Goal: Task Accomplishment & Management: Manage account settings

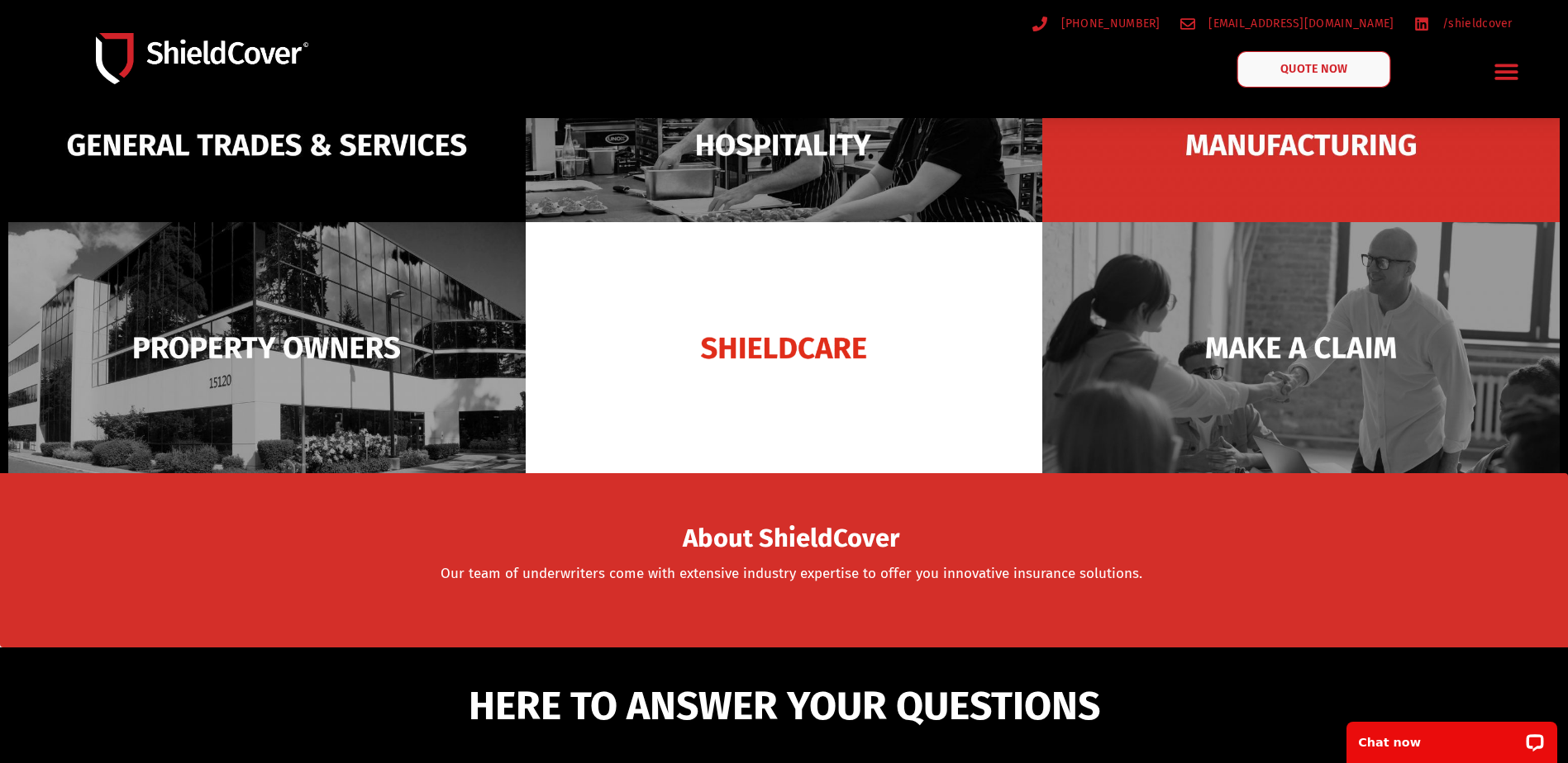
scroll to position [331, 0]
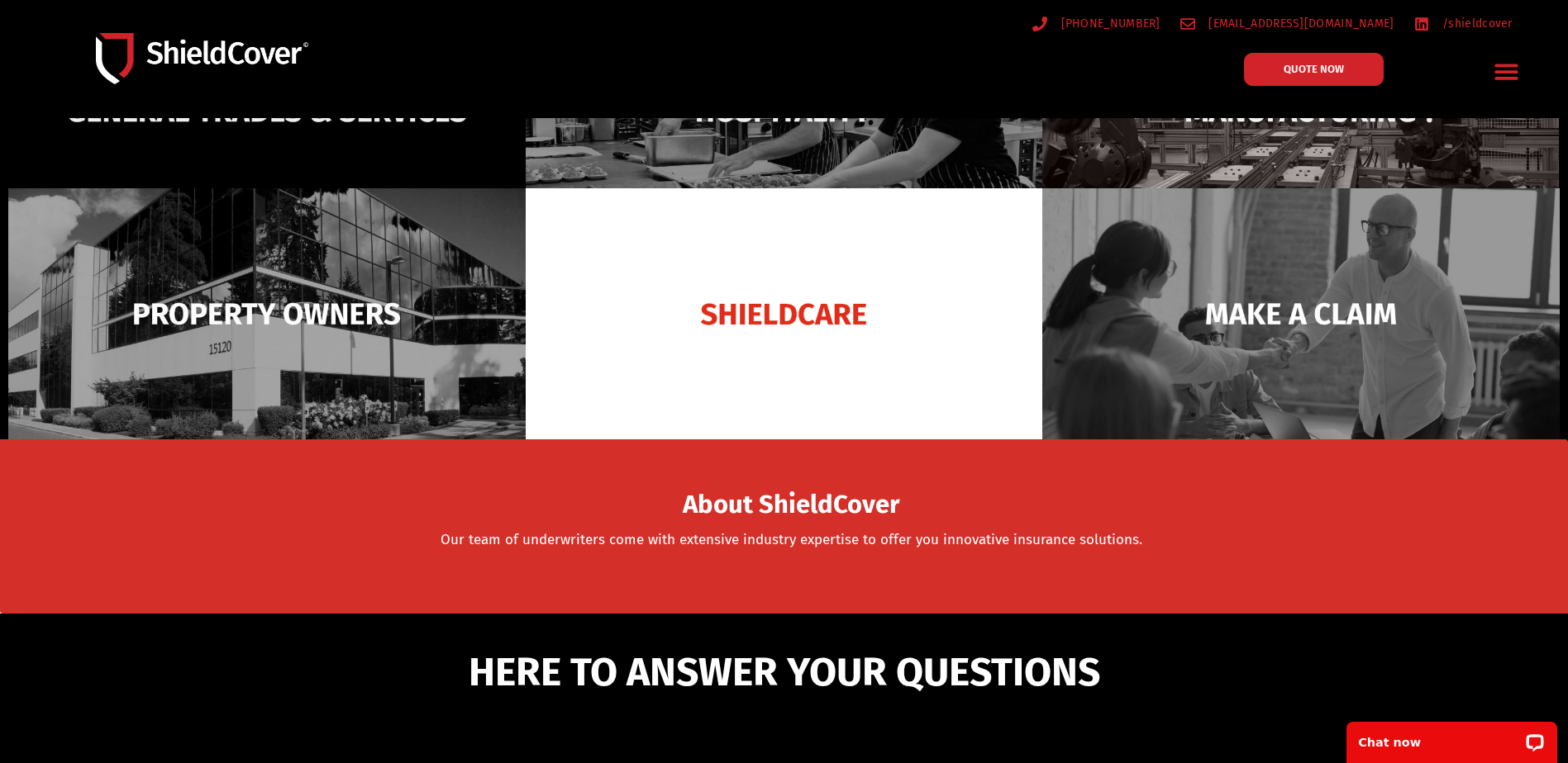
click at [1373, 178] on img at bounding box center [1300, 111] width 518 height 251
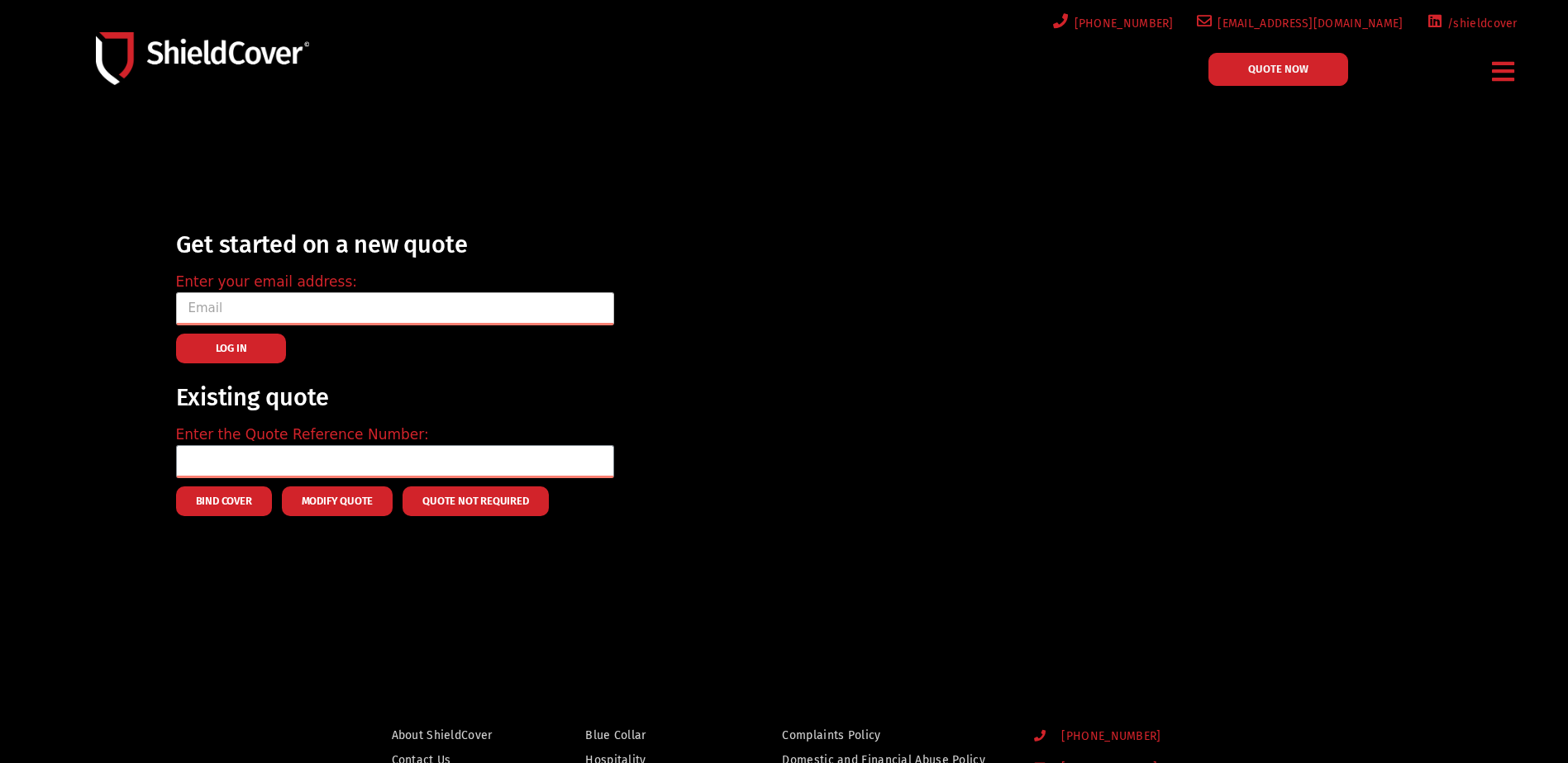
click at [267, 304] on input "email" at bounding box center [395, 308] width 438 height 33
type input "belinda.maddrell@austcover.com.au"
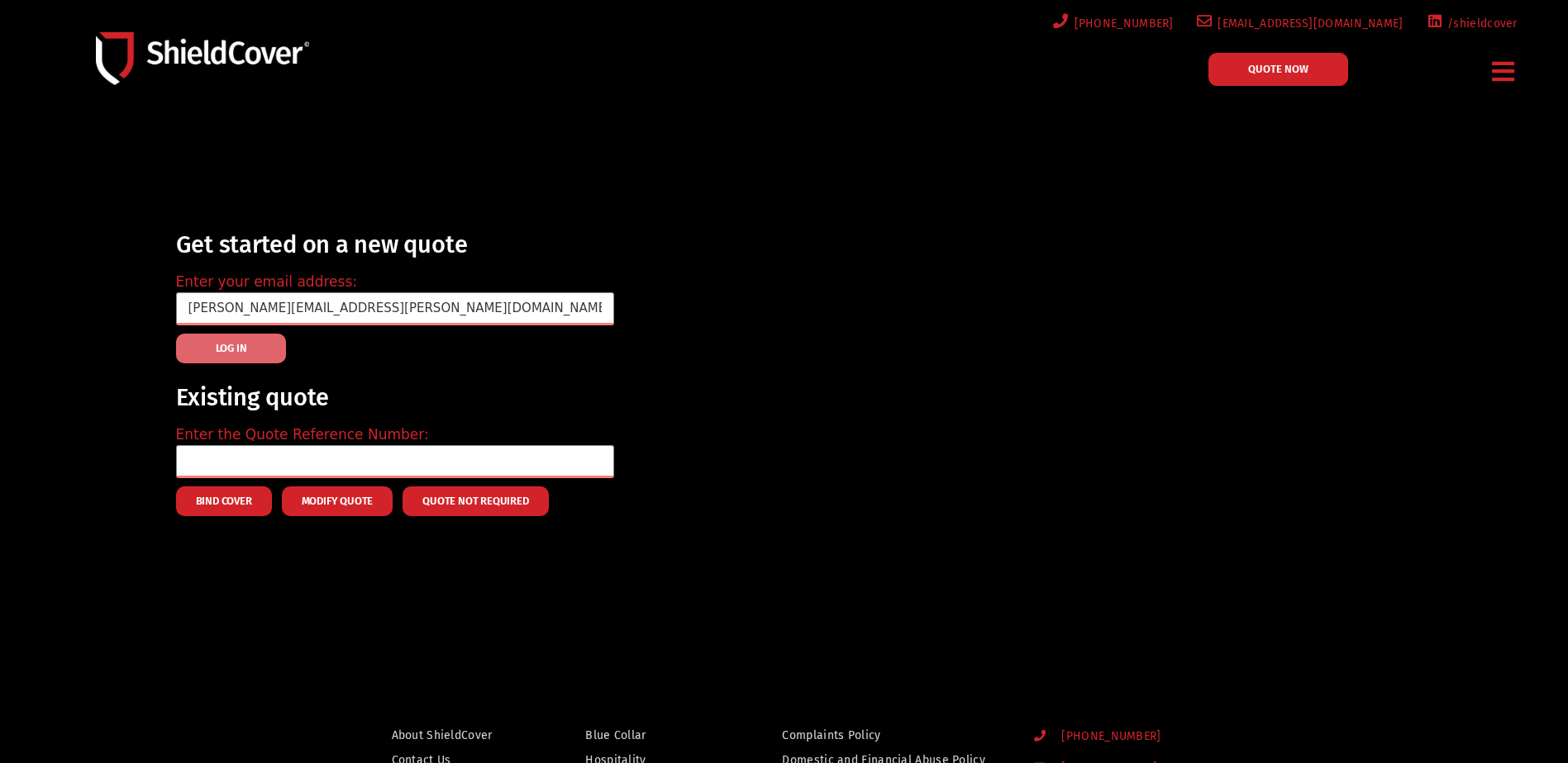
click at [242, 347] on span "LOG IN" at bounding box center [231, 348] width 31 height 3
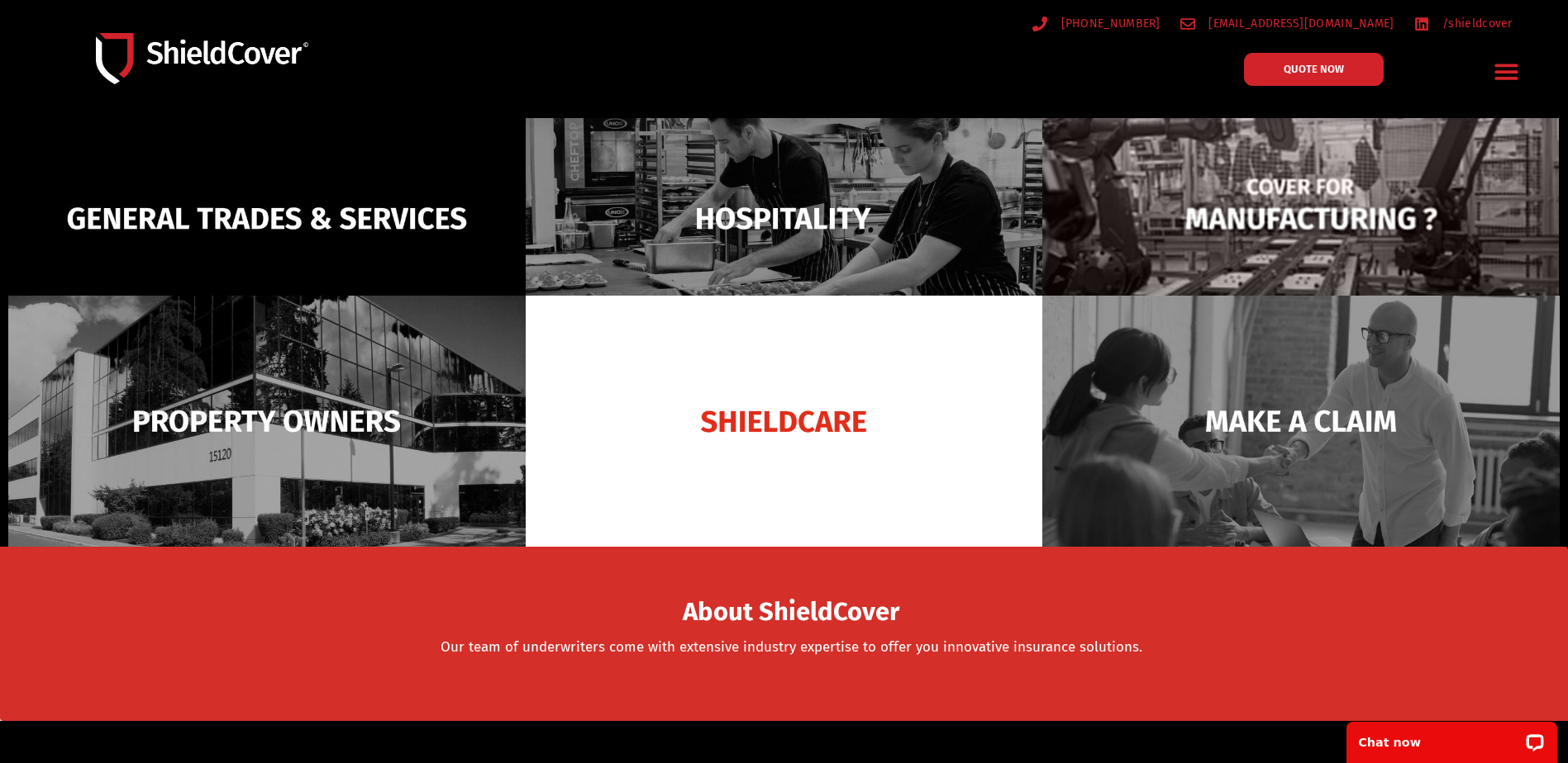
scroll to position [248, 0]
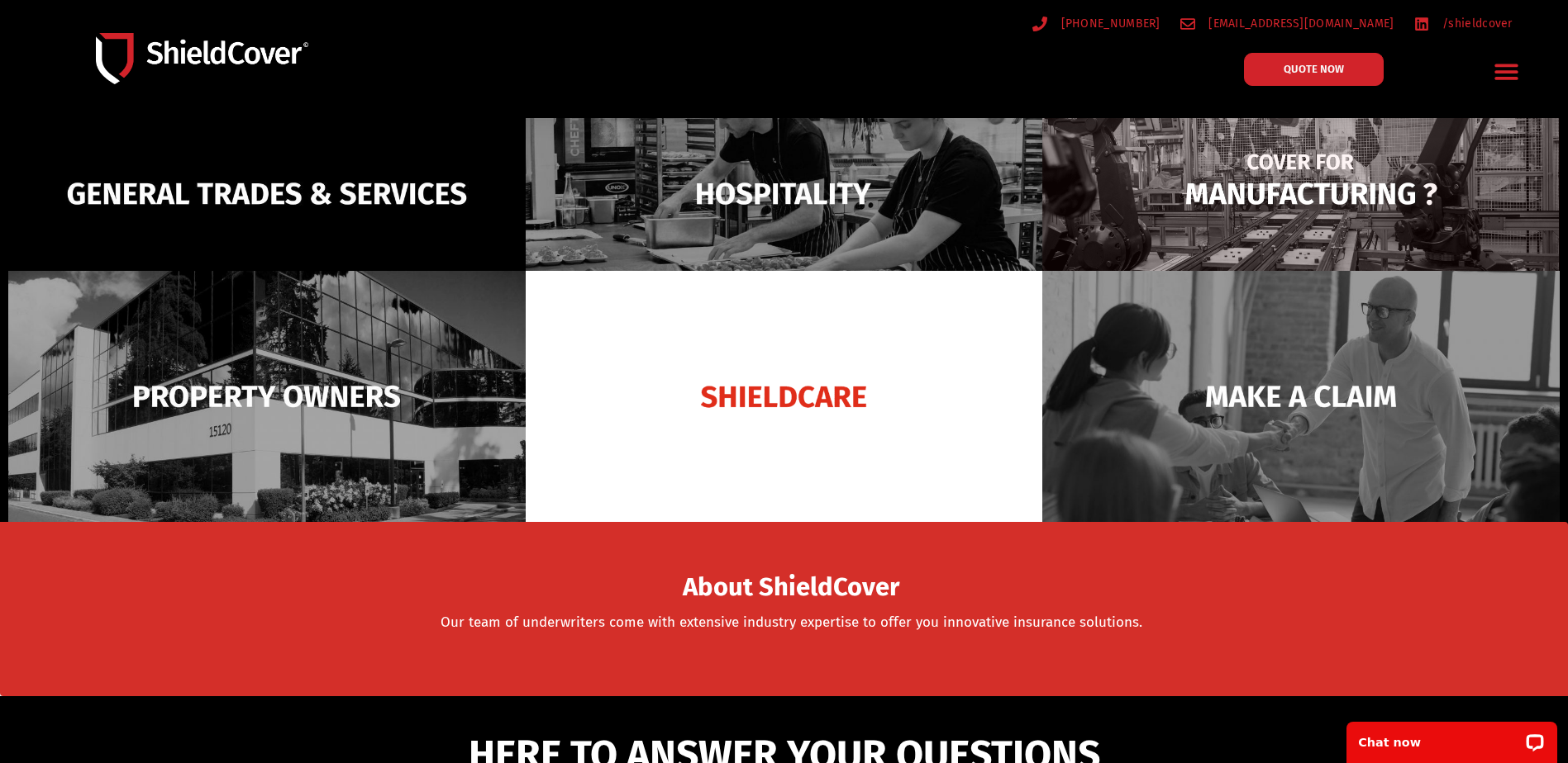
click at [1252, 189] on img at bounding box center [1300, 194] width 518 height 251
